Goal: Find specific page/section: Find specific page/section

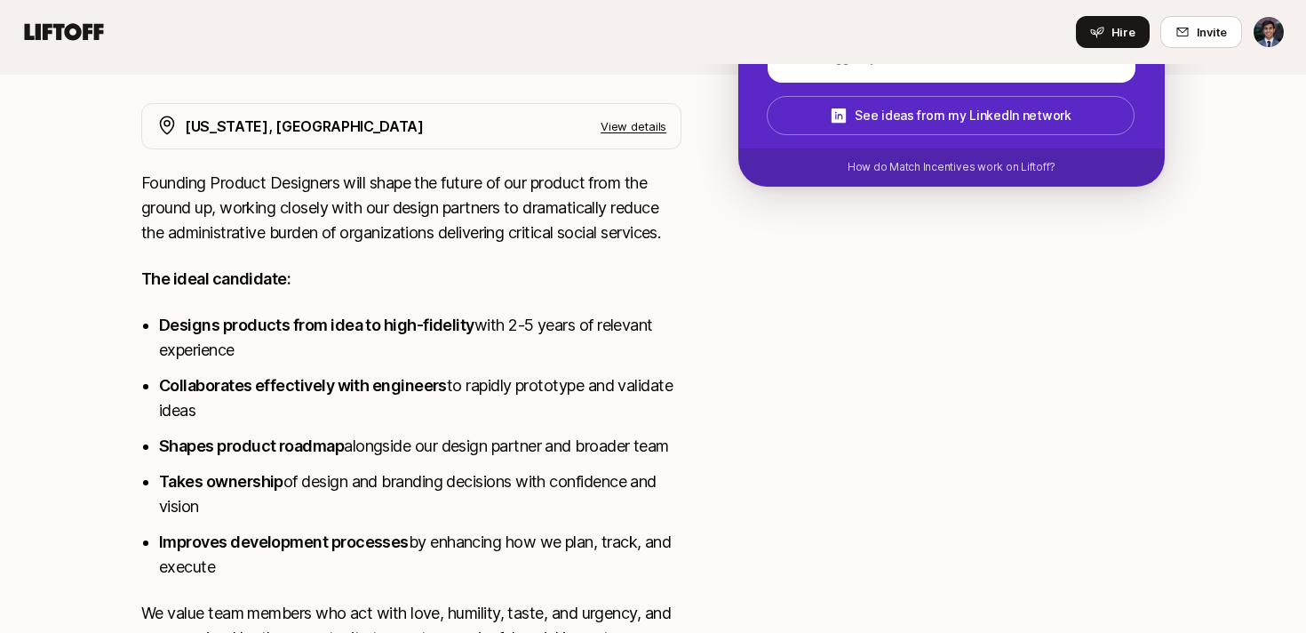
scroll to position [473, 0]
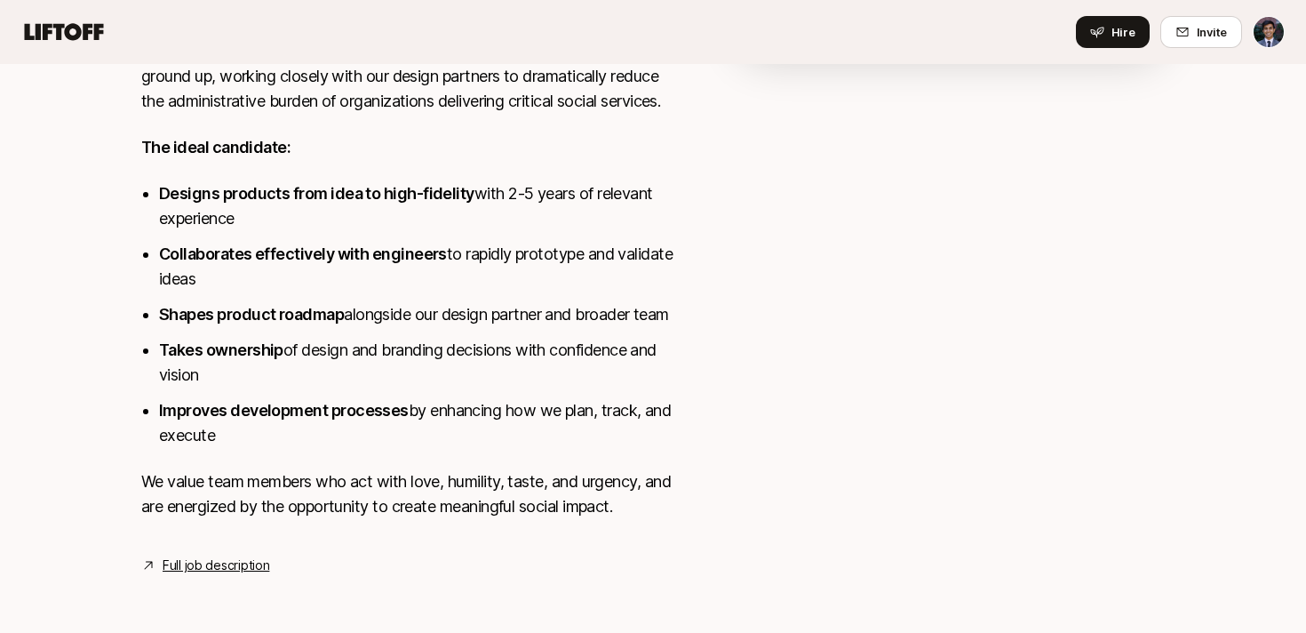
click at [216, 566] on link "Full job description" at bounding box center [216, 565] width 107 height 21
